Goal: Task Accomplishment & Management: Manage account settings

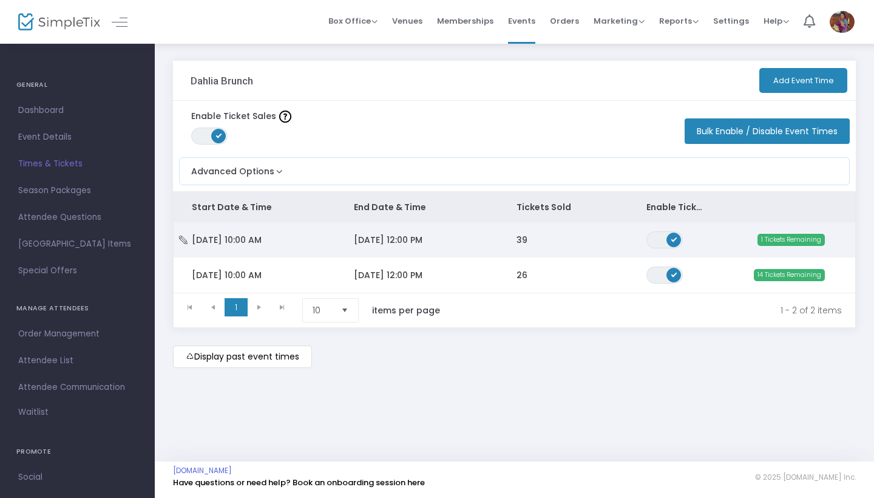
click at [477, 242] on td "[DATE] 12:00 PM" at bounding box center [417, 239] width 162 height 35
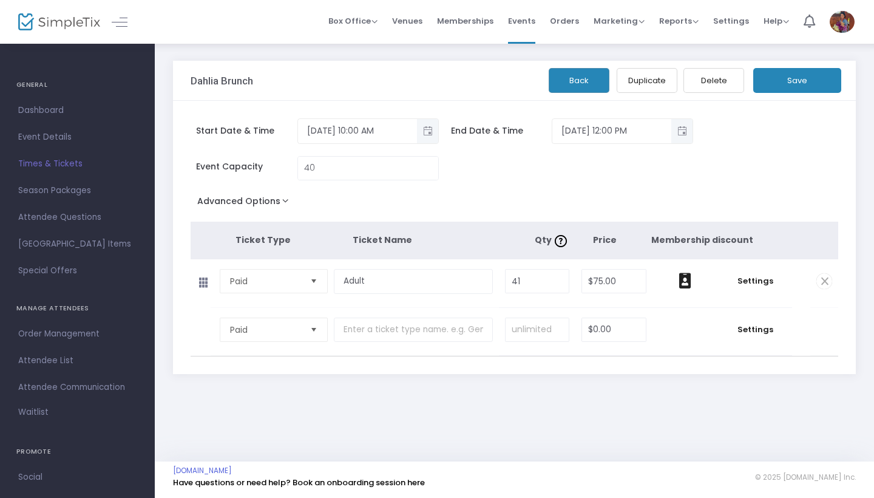
click at [813, 66] on div "Back Duplicate Delete Save" at bounding box center [710, 77] width 270 height 32
click at [813, 84] on button "Save" at bounding box center [797, 80] width 88 height 25
click at [66, 368] on span "Attendee List" at bounding box center [77, 361] width 118 height 16
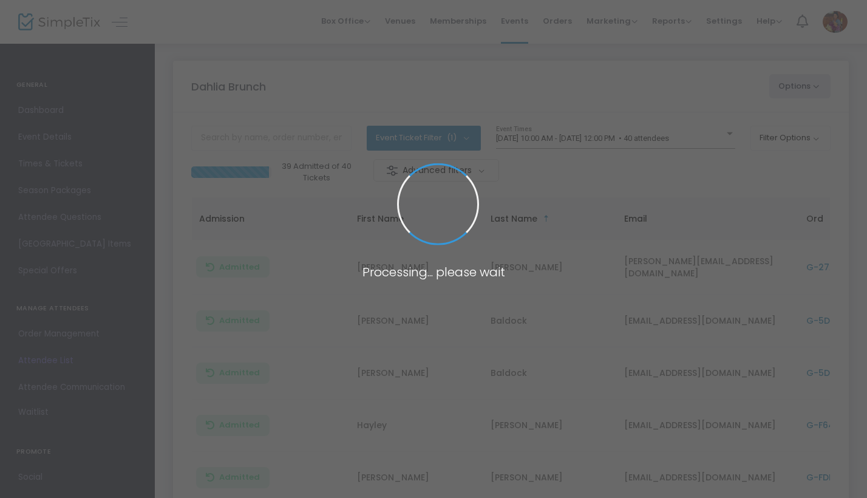
click at [552, 132] on span at bounding box center [433, 249] width 867 height 498
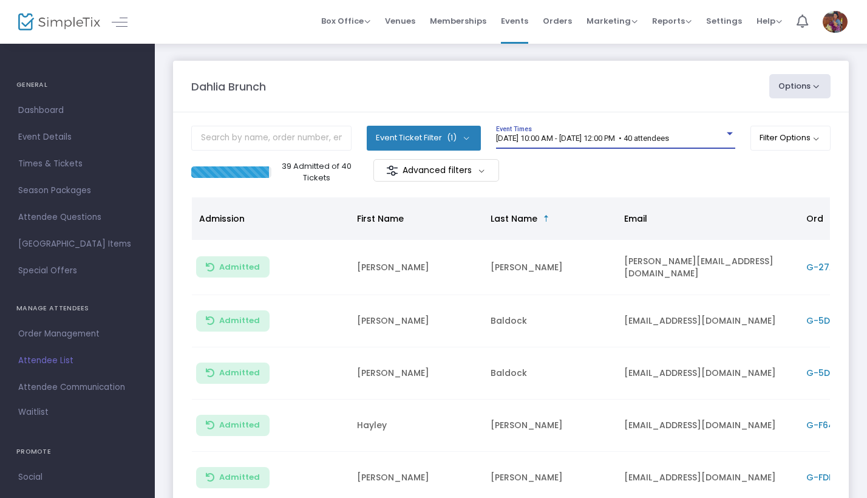
click at [553, 137] on span "[DATE] 10:00 AM - [DATE] 12:00 PM • 40 attendees" at bounding box center [582, 138] width 173 height 9
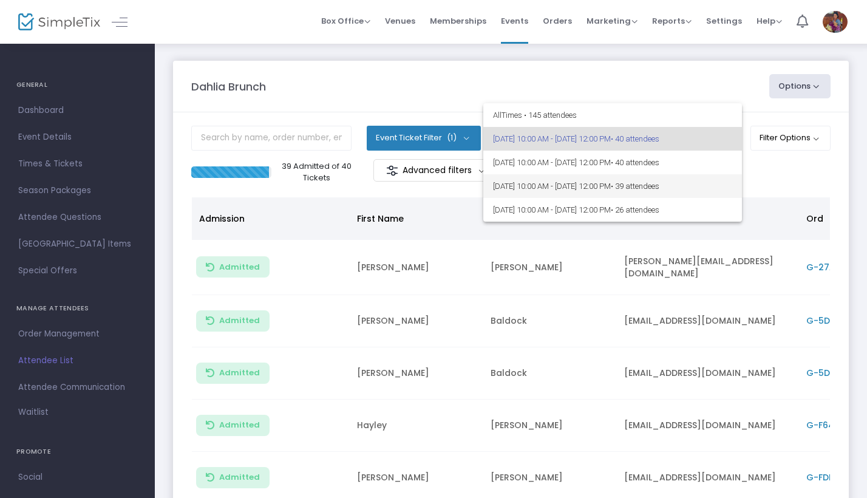
click at [547, 188] on span "[DATE] 10:00 AM - [DATE] 12:00 PM • 39 attendees" at bounding box center [612, 186] width 239 height 24
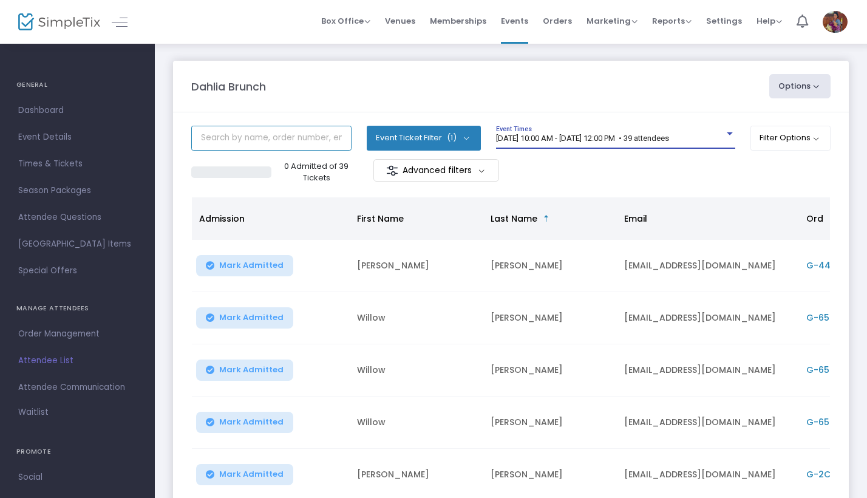
click at [288, 140] on input "text" at bounding box center [271, 138] width 160 height 25
type input "[PERSON_NAME]"
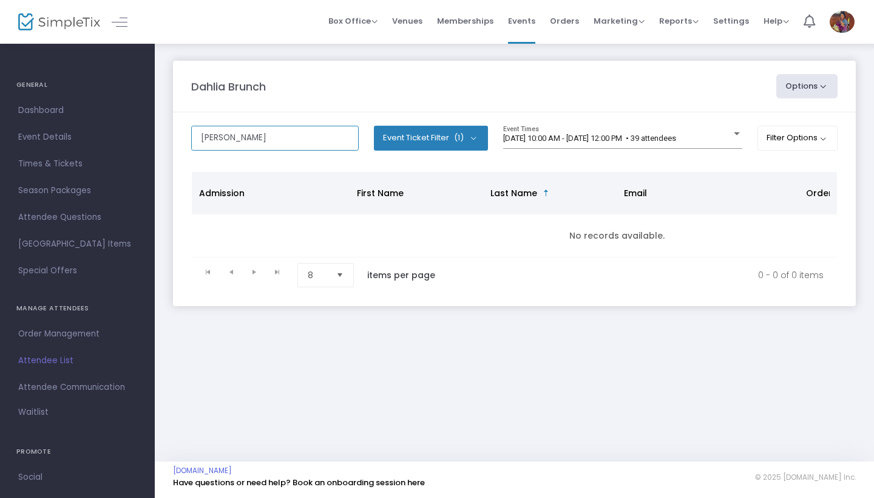
click at [323, 146] on input "[PERSON_NAME]" at bounding box center [274, 138] width 167 height 25
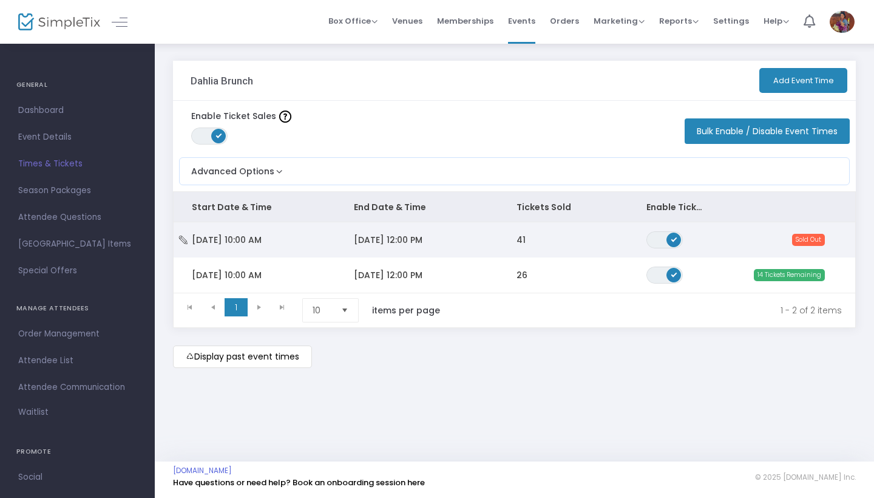
click at [592, 249] on td "41" at bounding box center [563, 239] width 130 height 35
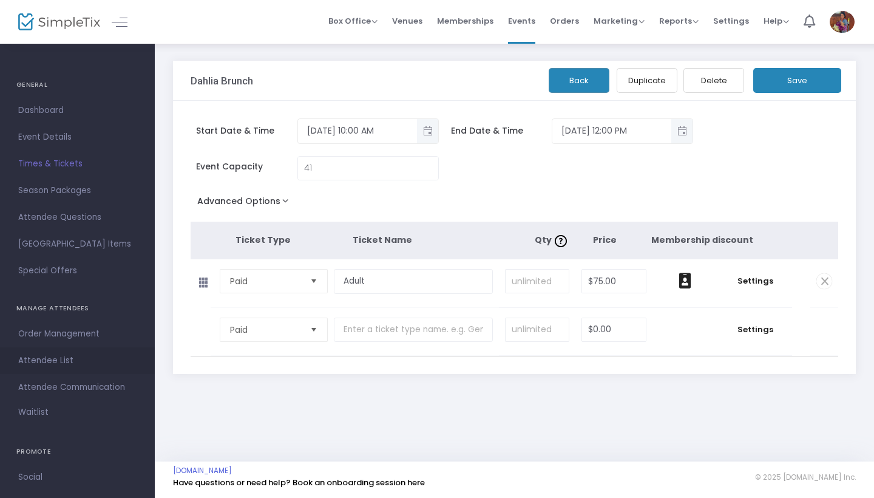
click at [54, 358] on span "Attendee List" at bounding box center [77, 361] width 118 height 16
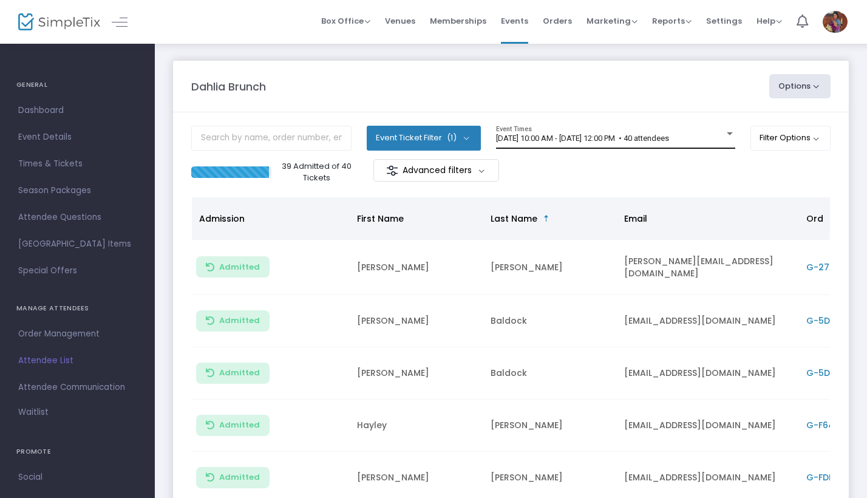
click at [537, 139] on span "[DATE] 10:00 AM - [DATE] 12:00 PM • 40 attendees" at bounding box center [582, 138] width 173 height 9
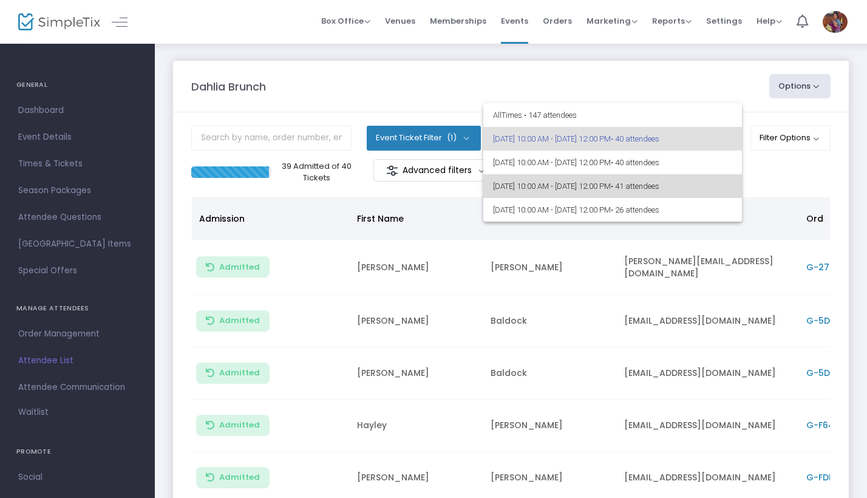
click at [530, 186] on span "9/21/2025 @ 10:00 AM - 9/21/2025 @ 12:00 PM • 41 attendees" at bounding box center [612, 186] width 239 height 24
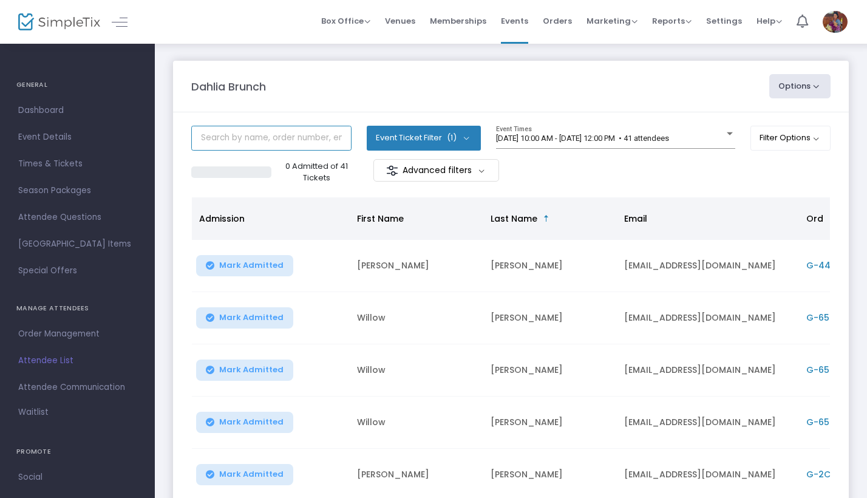
click at [313, 141] on input "text" at bounding box center [271, 138] width 160 height 25
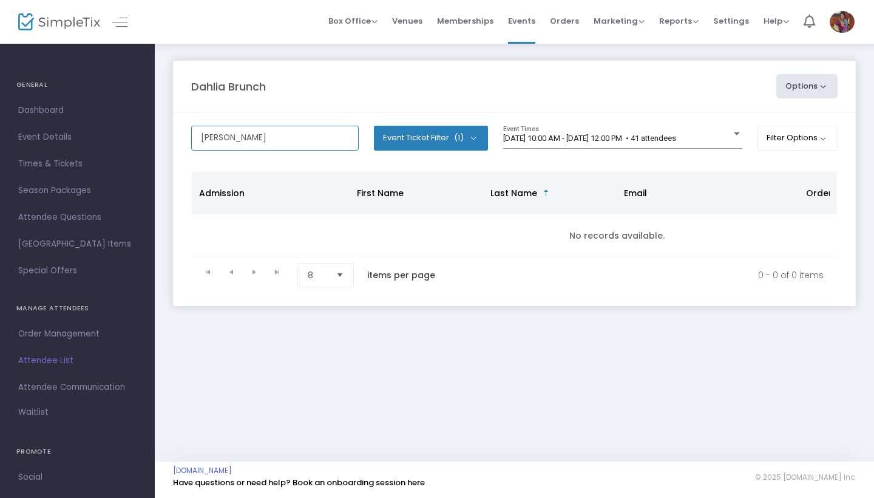
click at [307, 143] on input "[PERSON_NAME]" at bounding box center [274, 138] width 167 height 25
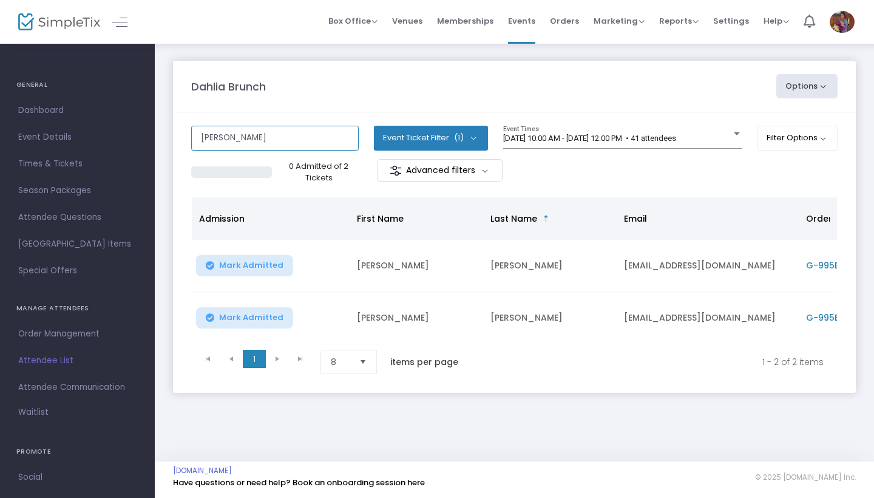
type input "Thomas"
click at [306, 143] on input "Thomas" at bounding box center [274, 138] width 167 height 25
